Goal: Task Accomplishment & Management: Manage account settings

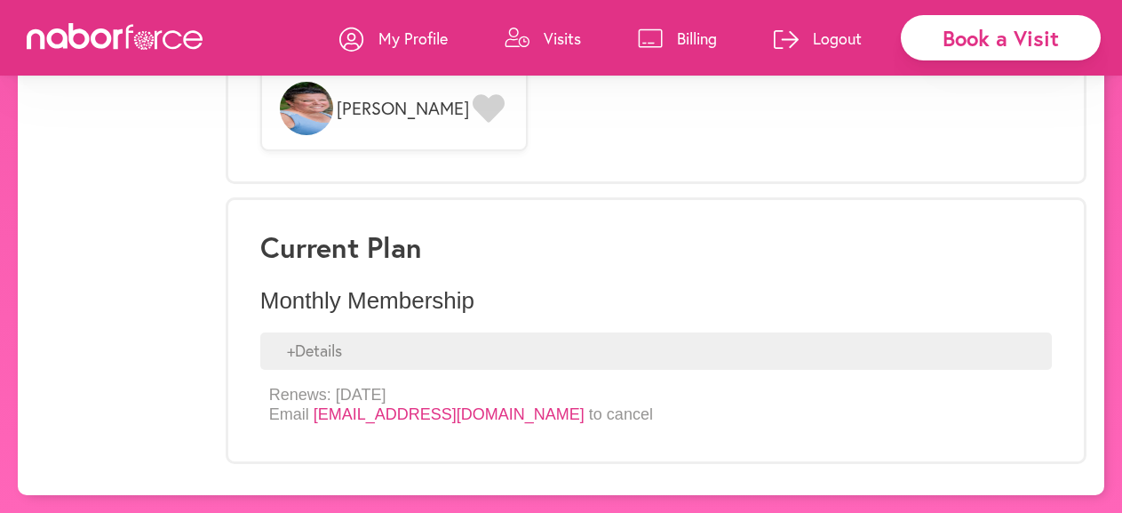
scroll to position [1527, 0]
click at [473, 123] on icon at bounding box center [489, 108] width 32 height 28
click at [677, 37] on p "Billing" at bounding box center [697, 38] width 40 height 21
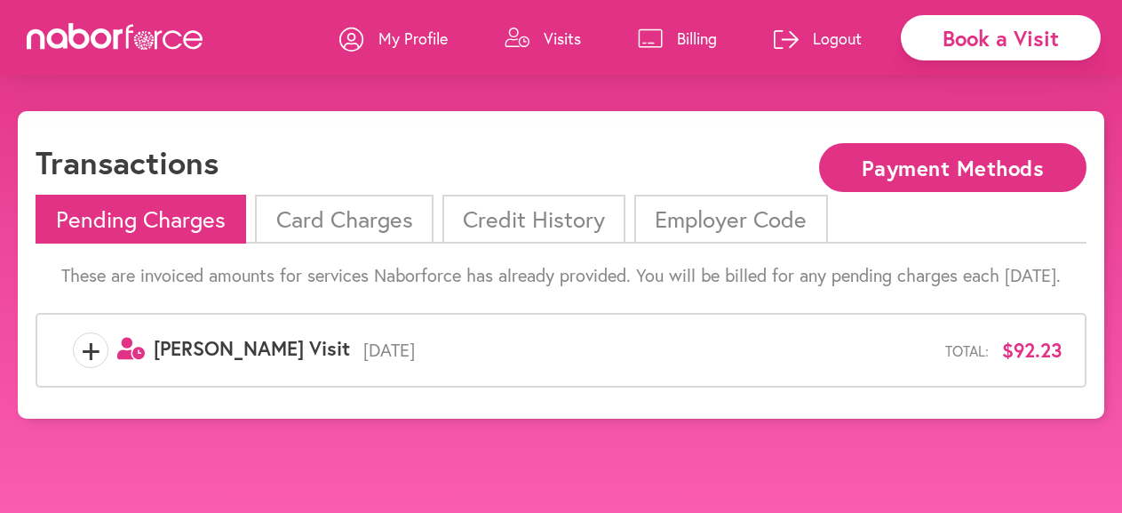
click at [414, 238] on li "Card Charges" at bounding box center [344, 219] width 178 height 49
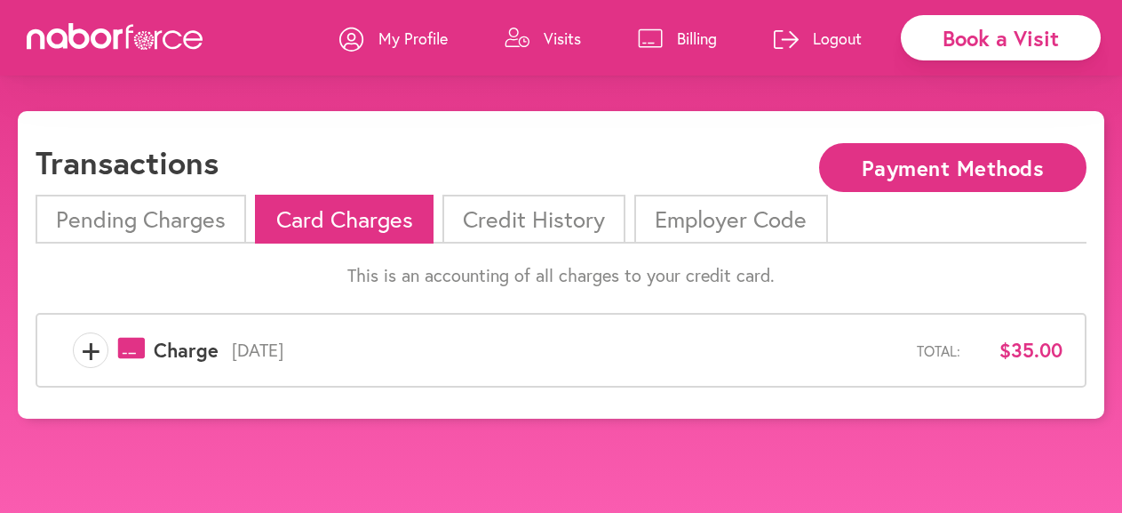
click at [556, 235] on li "Credit History" at bounding box center [533, 219] width 183 height 49
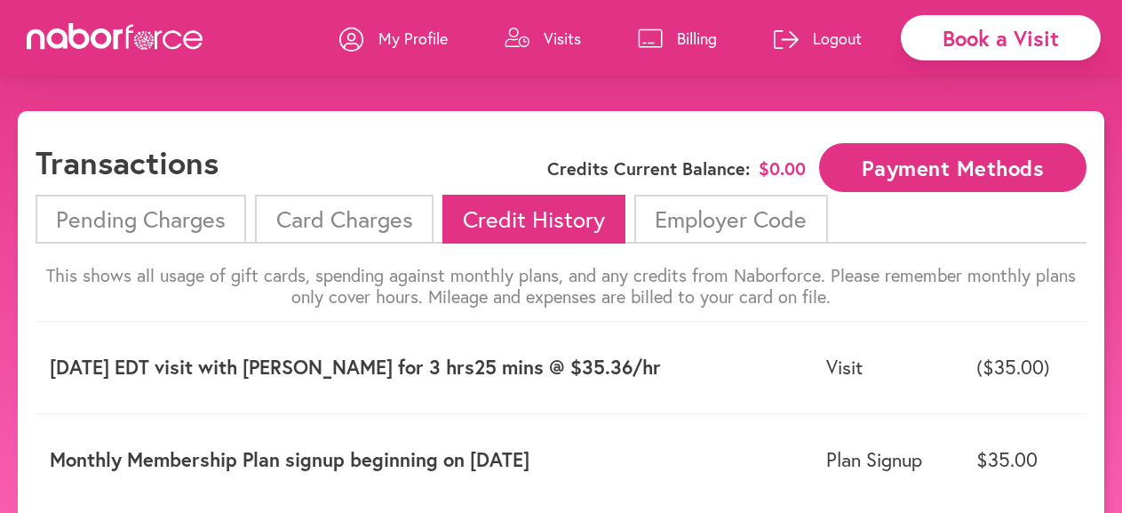
click at [544, 39] on p "Visits" at bounding box center [562, 38] width 37 height 21
